Goal: Information Seeking & Learning: Learn about a topic

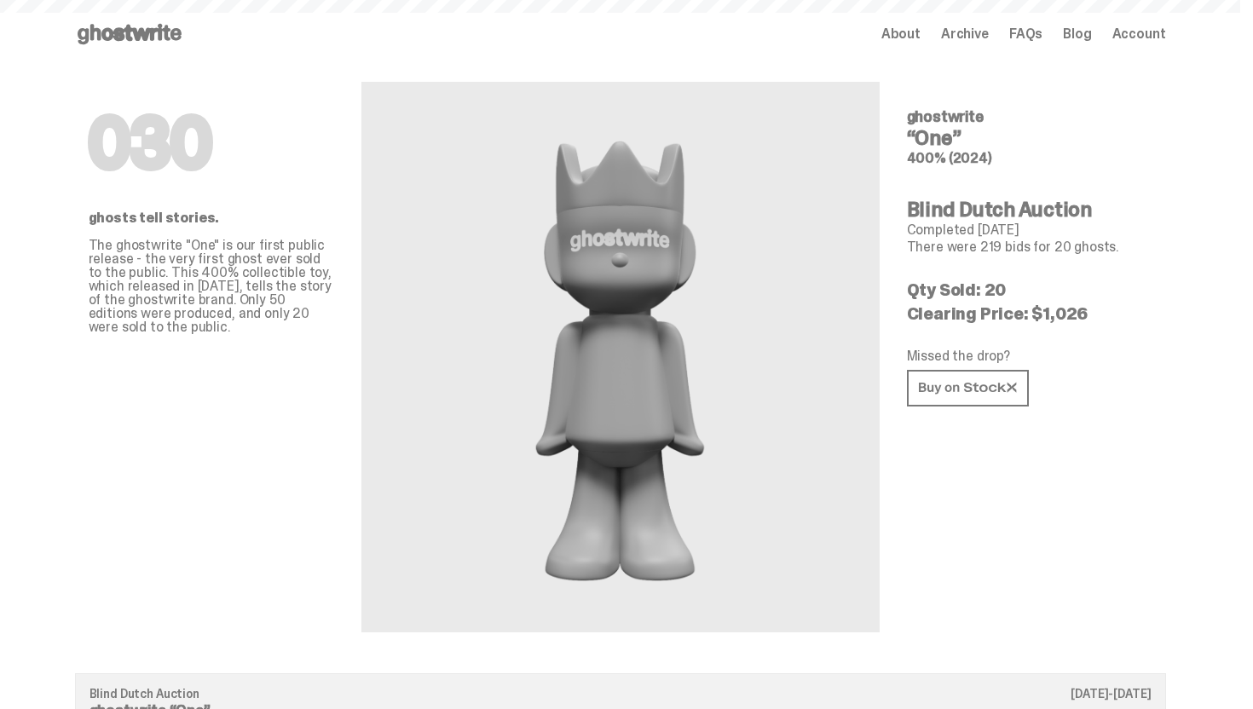
click at [132, 30] on use at bounding box center [130, 34] width 104 height 20
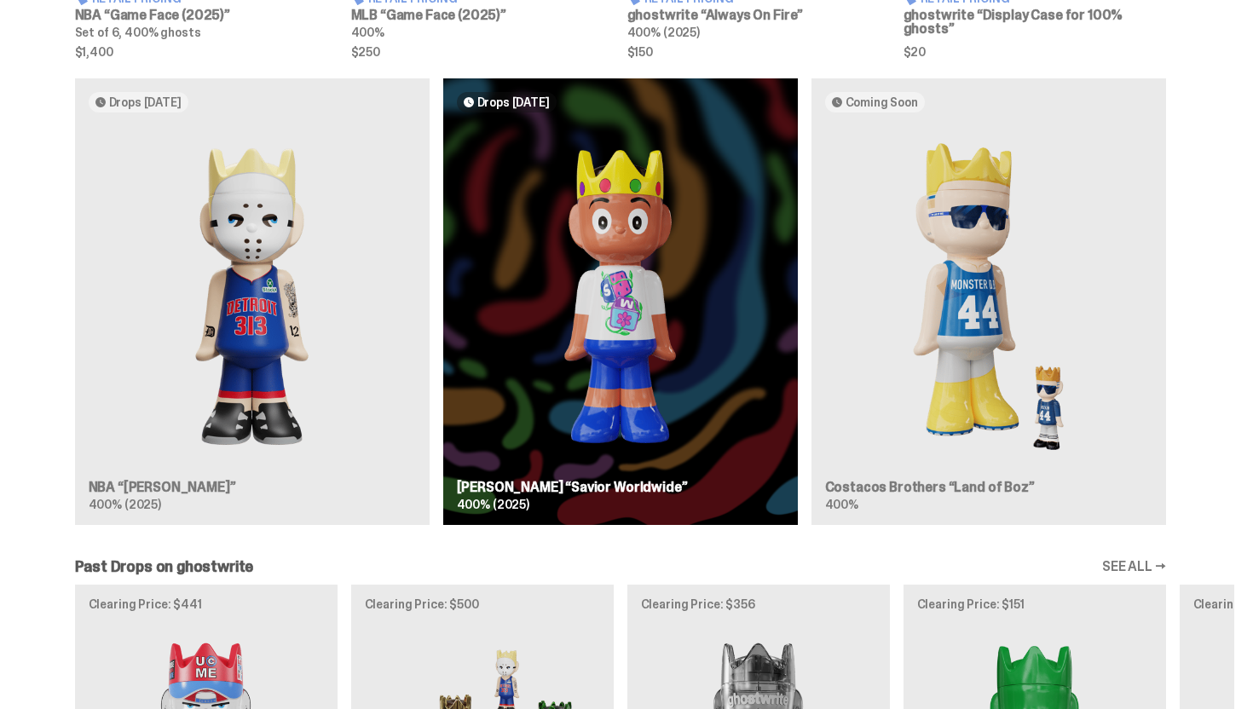
scroll to position [997, 0]
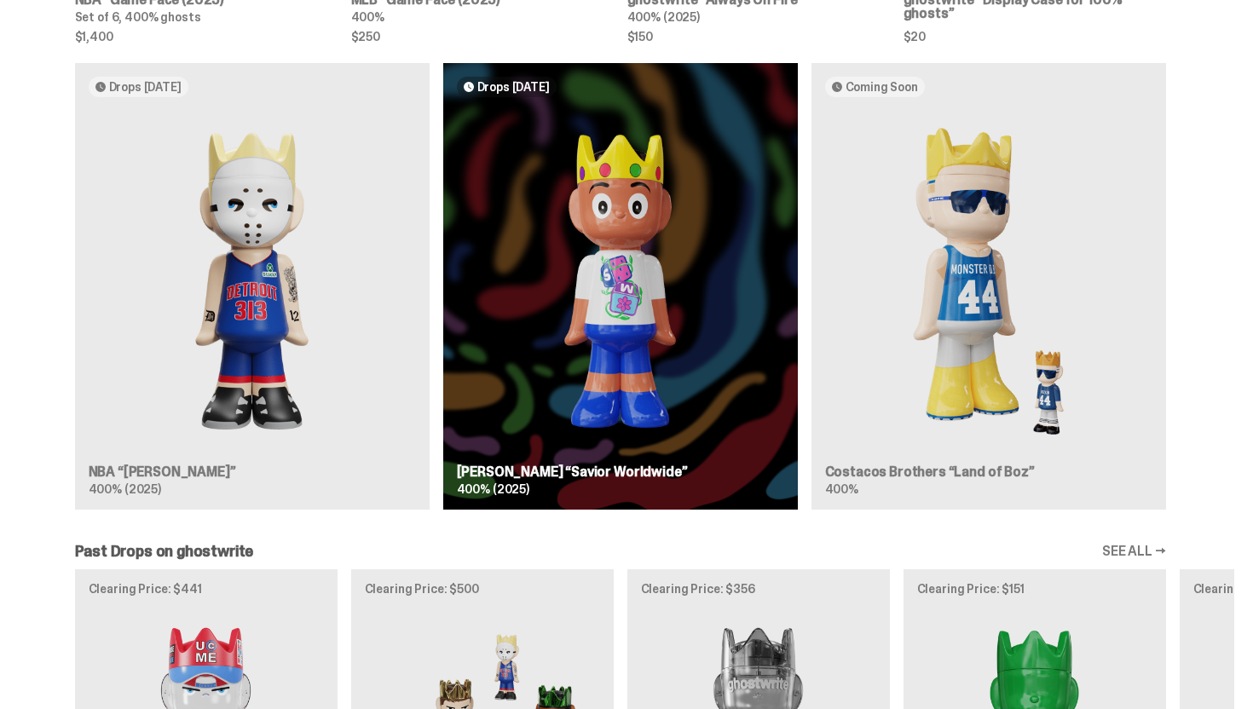
click at [321, 285] on div "Drops [DATE] NBA “[PERSON_NAME]” 400% (2025) Drops [DATE] [PERSON_NAME] “Savior…" at bounding box center [620, 293] width 1227 height 460
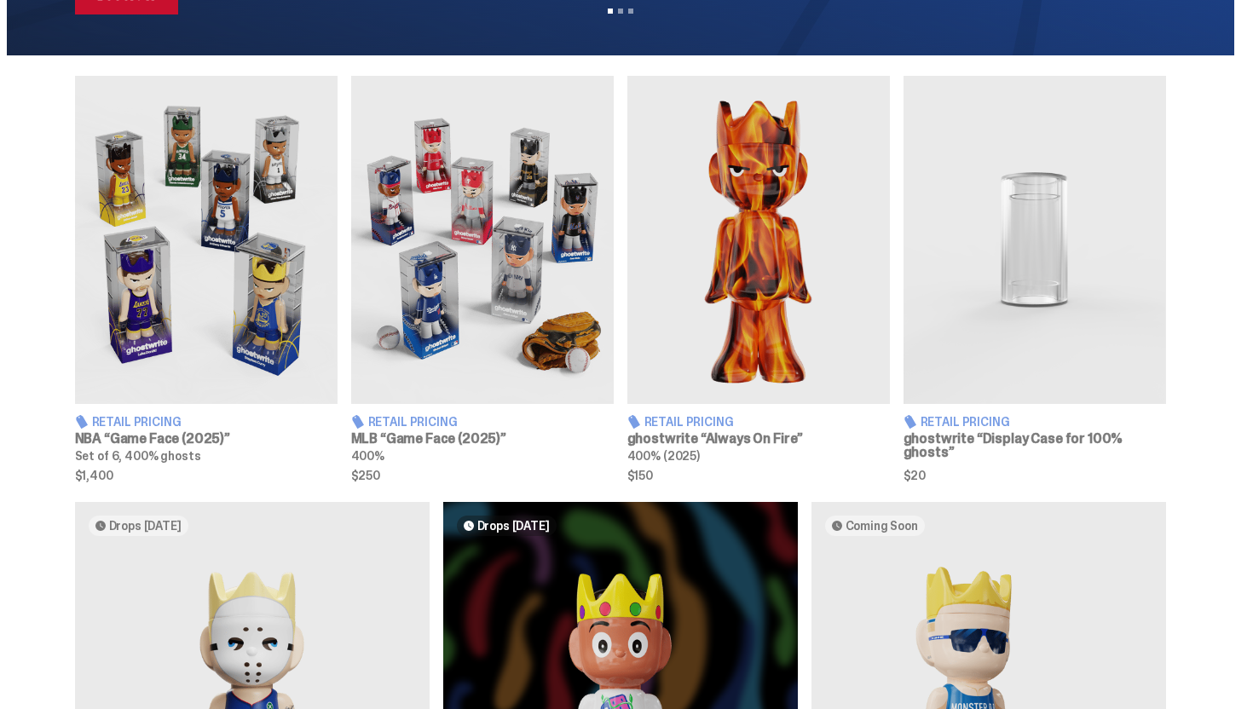
scroll to position [550, 0]
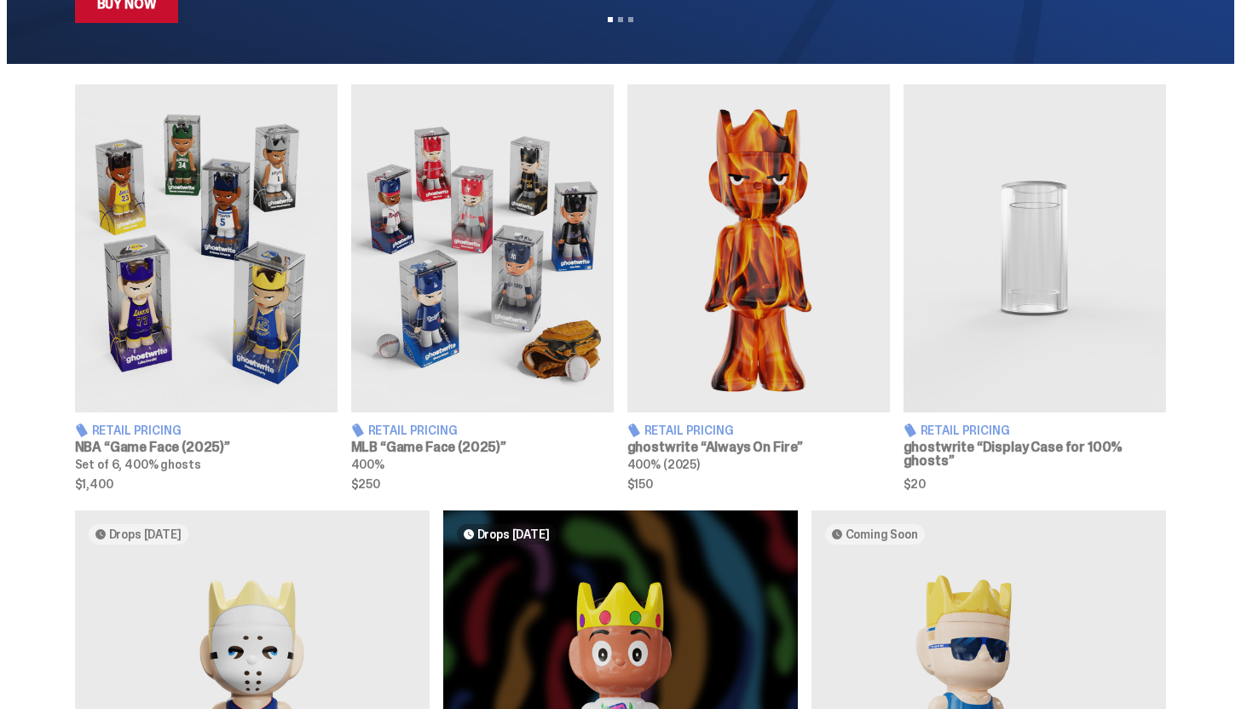
click at [489, 188] on img at bounding box center [482, 248] width 263 height 328
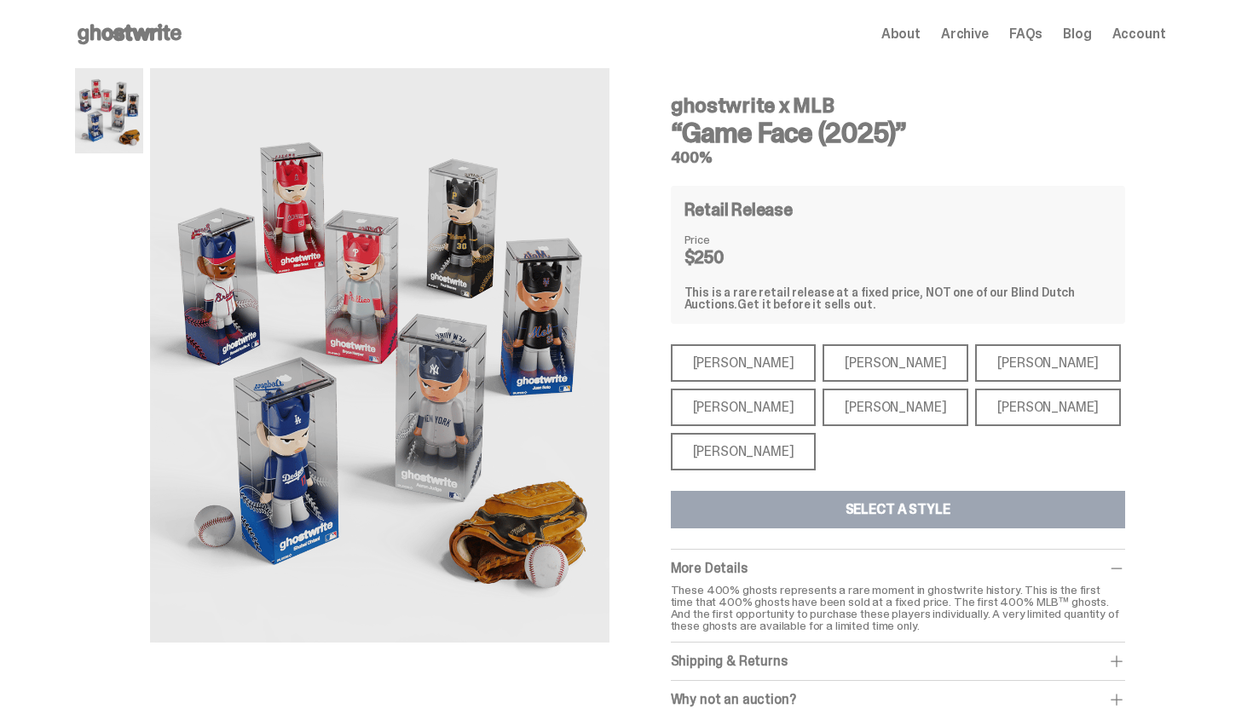
click at [732, 442] on div "[PERSON_NAME]" at bounding box center [744, 452] width 146 height 38
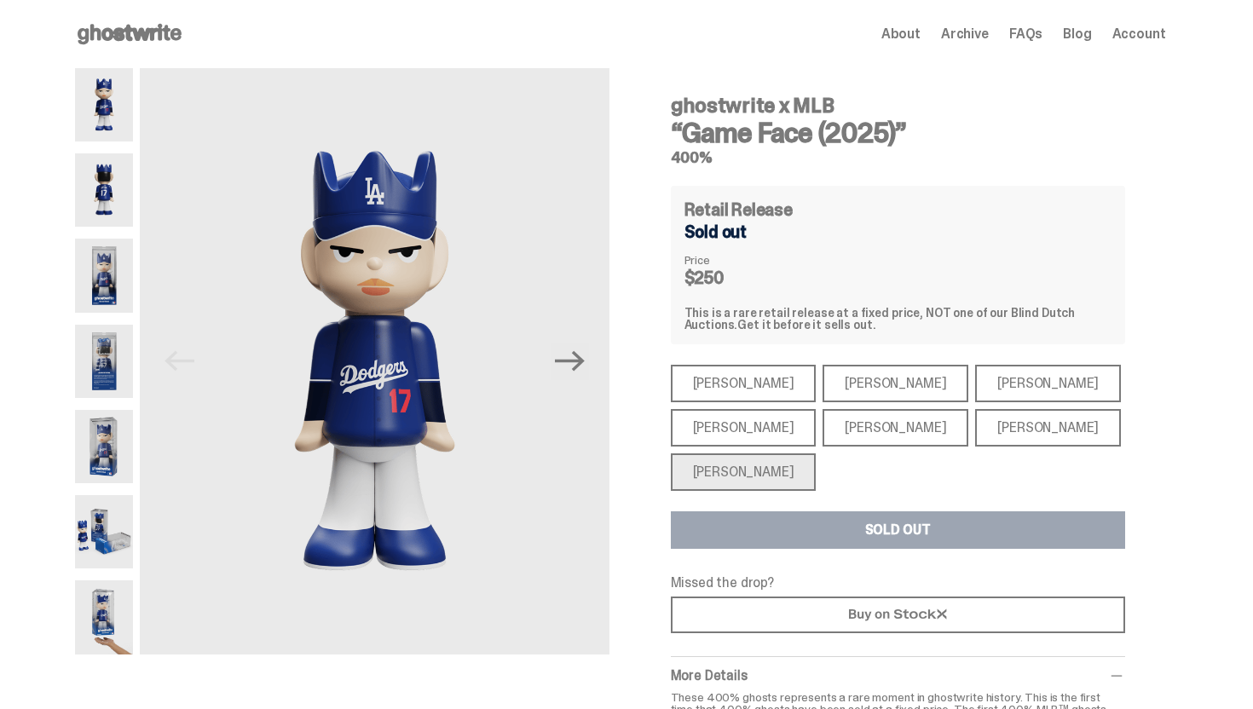
click at [770, 427] on div "[PERSON_NAME]" at bounding box center [744, 428] width 146 height 38
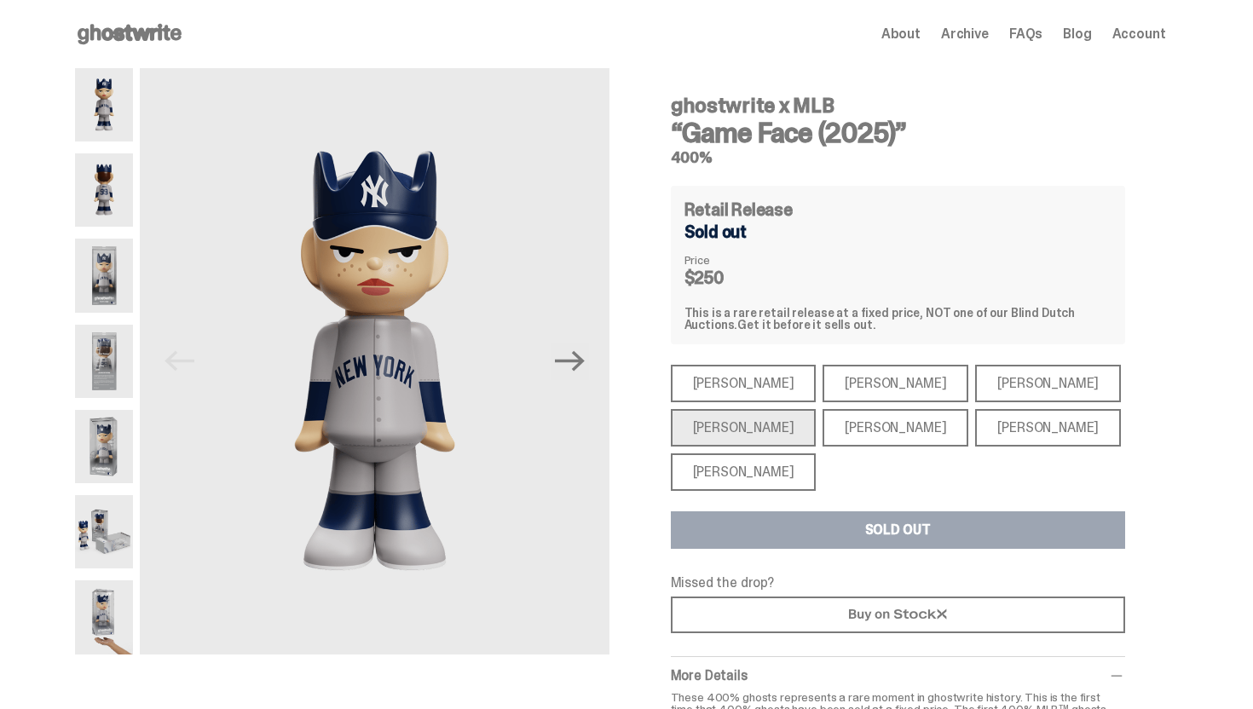
click at [857, 427] on div "[PERSON_NAME]" at bounding box center [895, 428] width 146 height 38
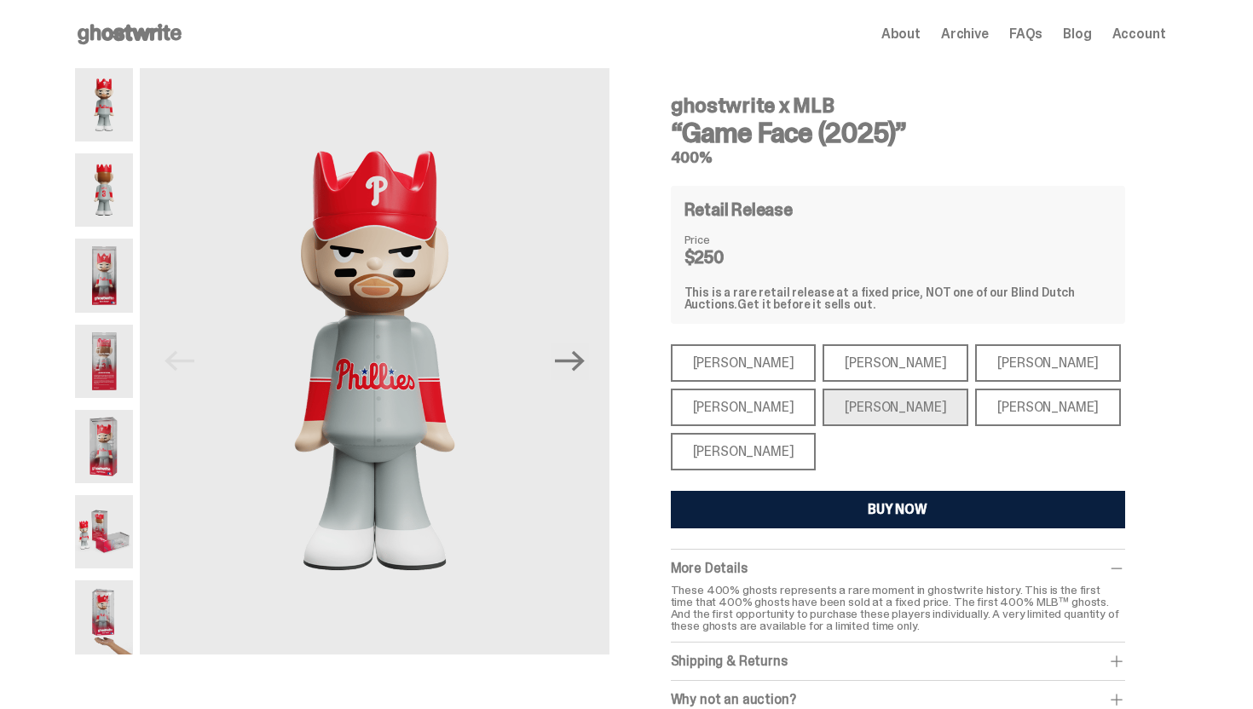
click at [780, 393] on div "[PERSON_NAME]" at bounding box center [744, 408] width 146 height 38
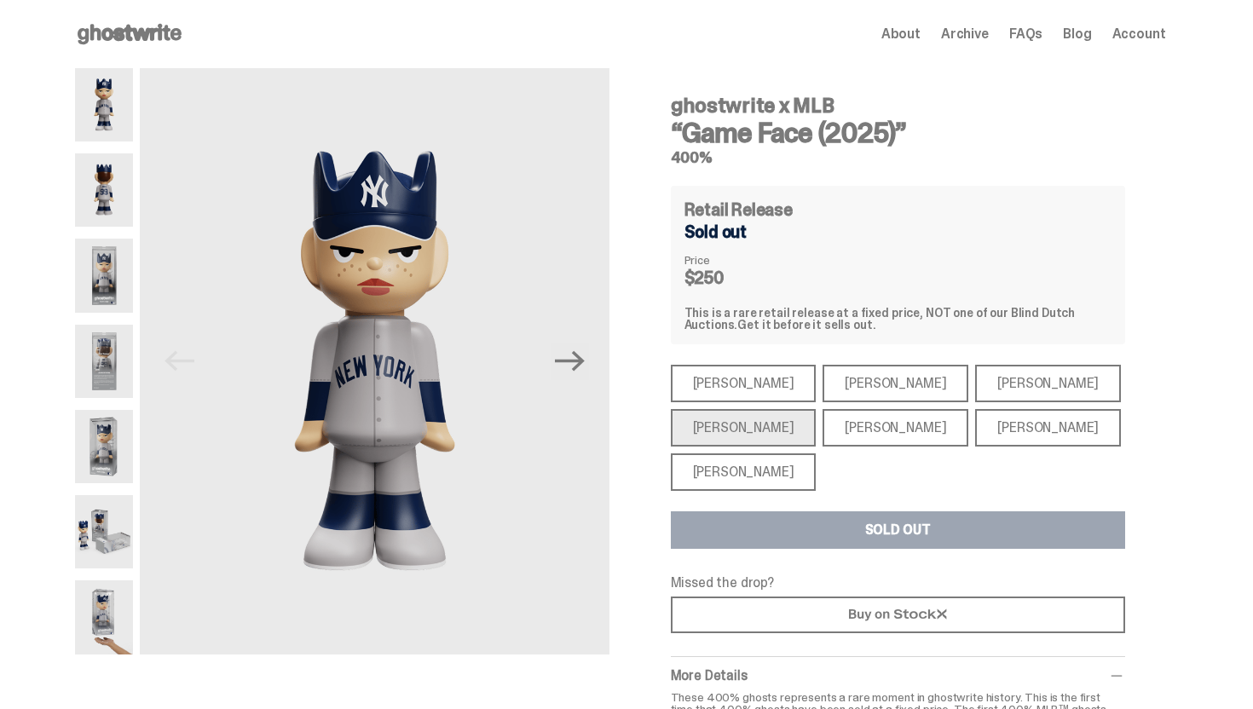
click at [748, 386] on div "[PERSON_NAME]" at bounding box center [744, 384] width 146 height 38
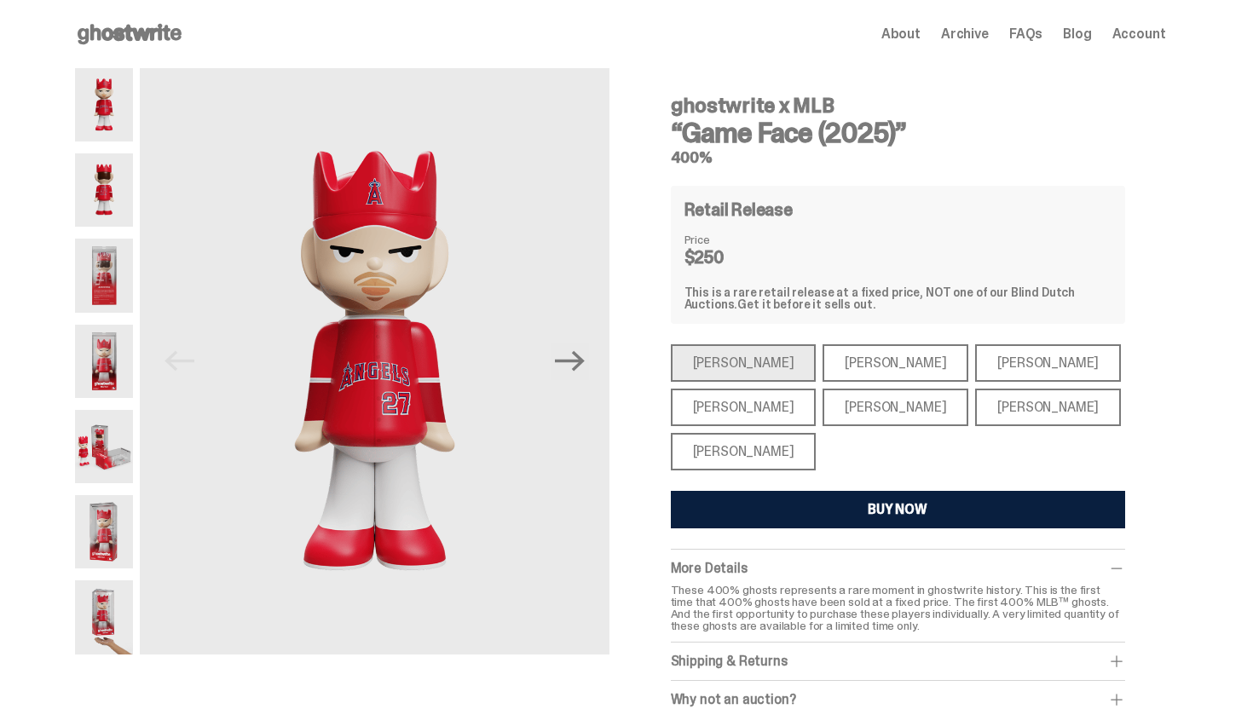
click at [844, 372] on div "[PERSON_NAME]" at bounding box center [895, 363] width 146 height 38
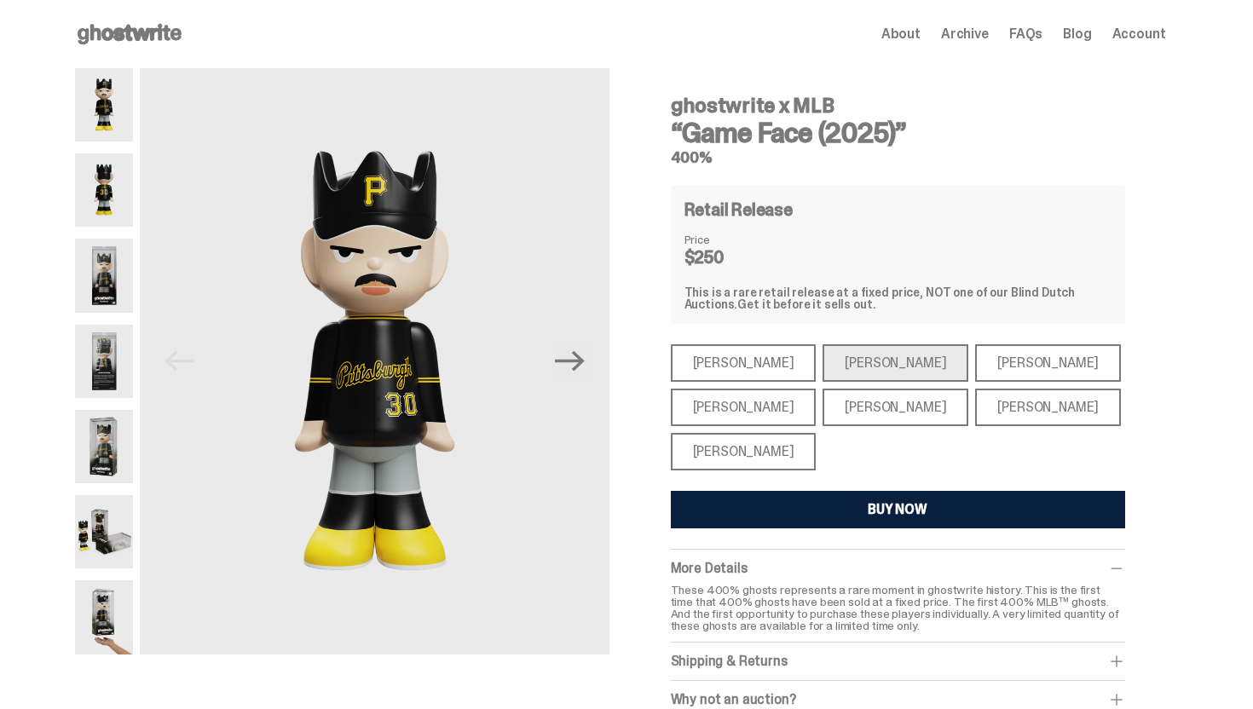
click at [975, 366] on div "[PERSON_NAME]" at bounding box center [1048, 363] width 146 height 38
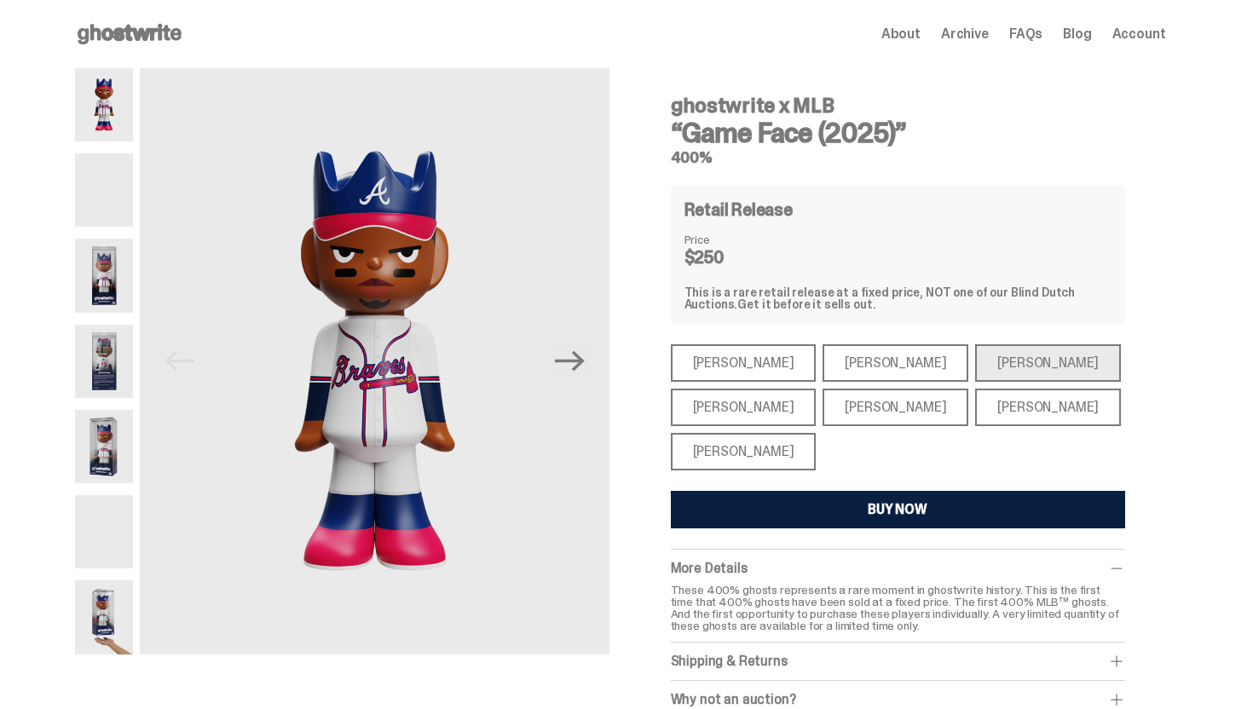
click at [975, 403] on div "[PERSON_NAME]" at bounding box center [1048, 408] width 146 height 38
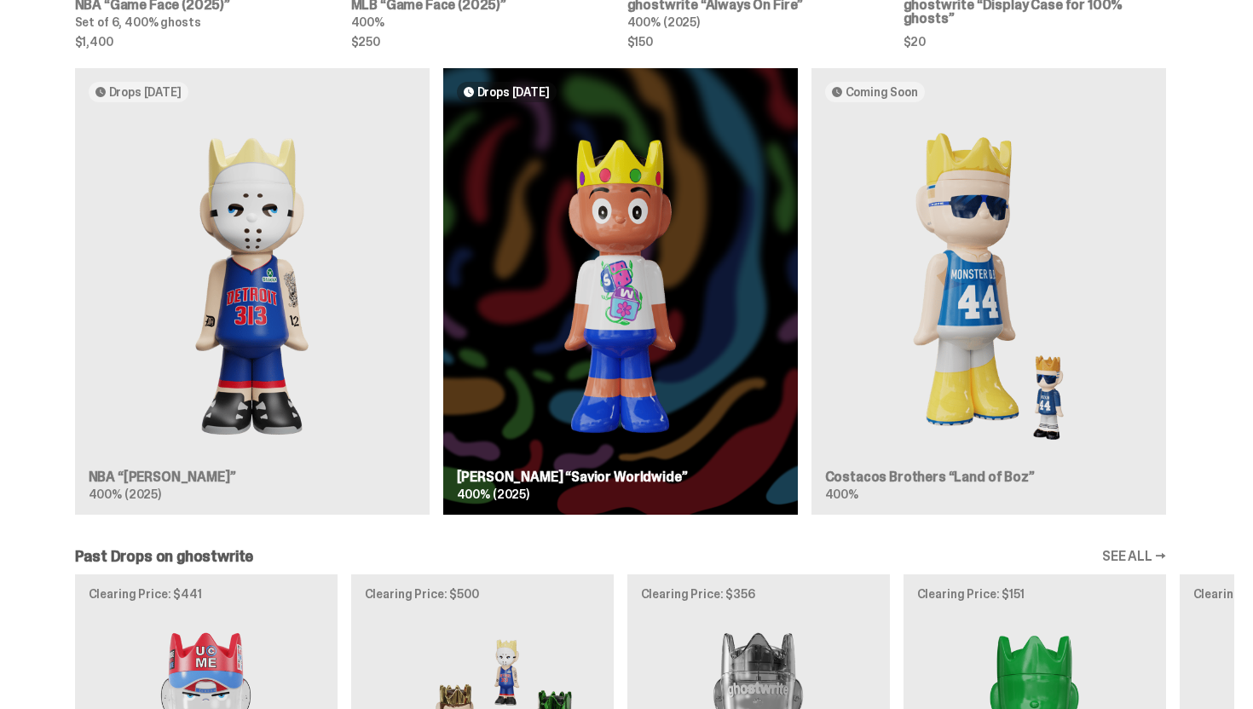
scroll to position [972, 0]
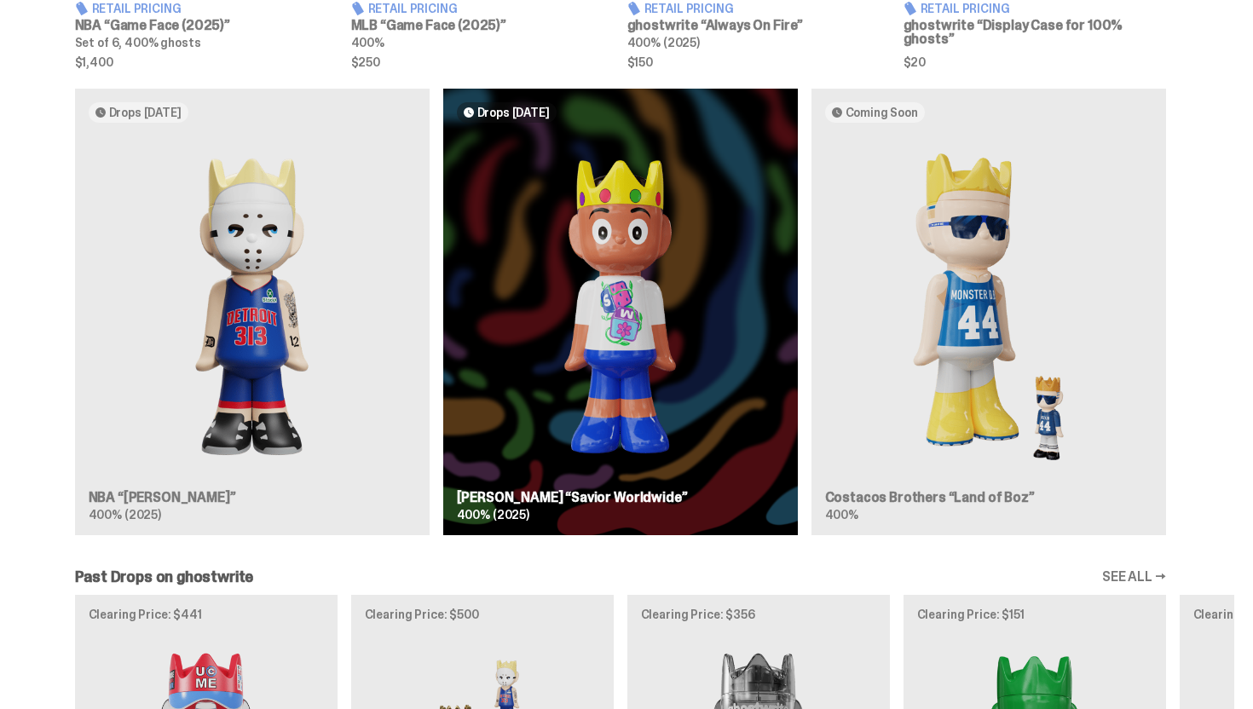
click at [615, 493] on div "Drops [DATE] NBA “[PERSON_NAME]” 400% (2025) Drops [DATE] [PERSON_NAME] “Savior…" at bounding box center [620, 319] width 1227 height 460
click at [534, 488] on div "Drops [DATE] NBA “[PERSON_NAME]” 400% (2025) Drops [DATE] [PERSON_NAME] “Savior…" at bounding box center [620, 319] width 1227 height 460
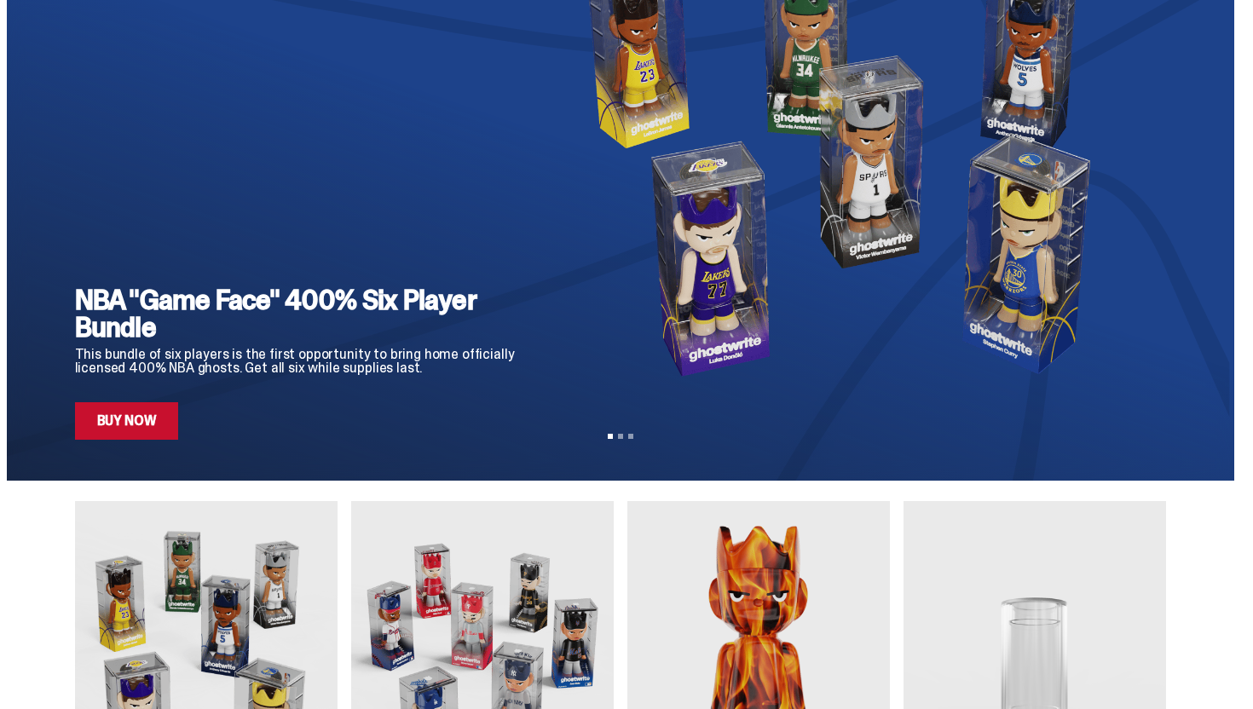
scroll to position [0, 0]
